Goal: Find specific page/section: Find specific page/section

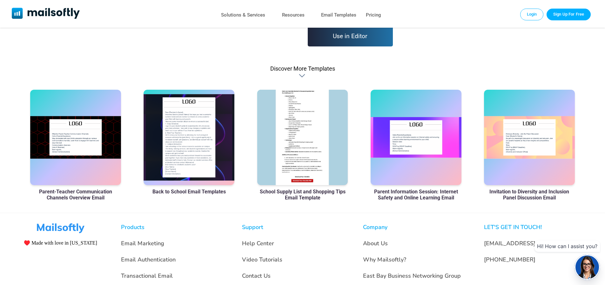
scroll to position [178, 0]
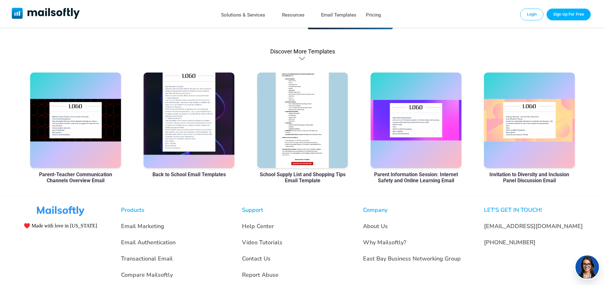
click at [181, 113] on div at bounding box center [189, 119] width 91 height 95
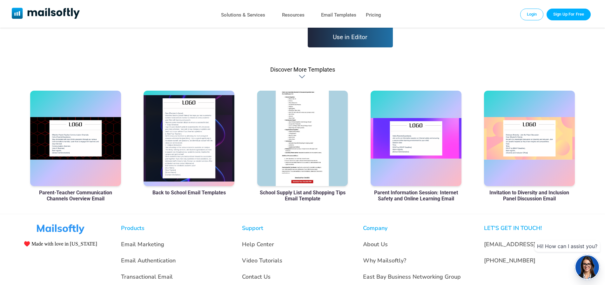
scroll to position [178, 0]
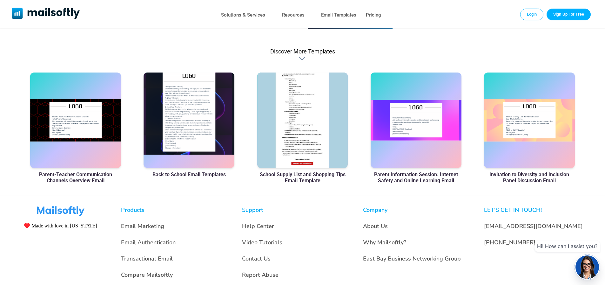
click at [198, 110] on div at bounding box center [189, 119] width 91 height 95
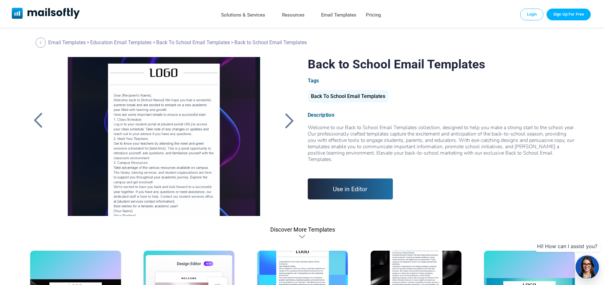
click at [38, 119] on div at bounding box center [38, 120] width 16 height 17
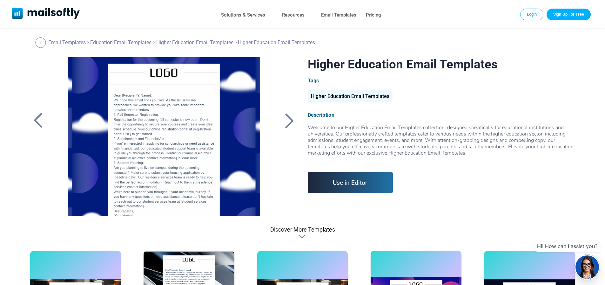
click at [44, 41] on div at bounding box center [41, 42] width 10 height 10
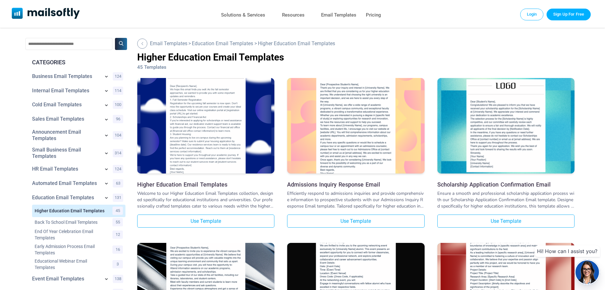
click at [43, 41] on input "text" at bounding box center [68, 44] width 87 height 12
type input "***"
click at [115, 38] on button at bounding box center [121, 44] width 12 height 12
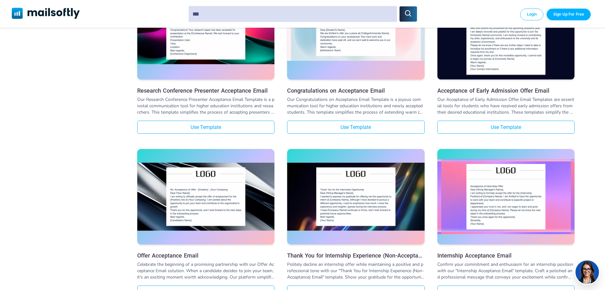
scroll to position [216, 0]
